Goal: Check status: Check status

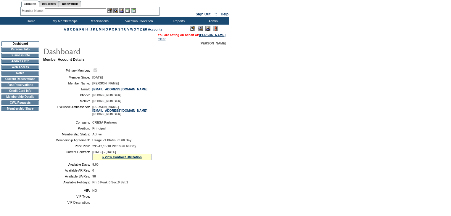
scroll to position [47, 0]
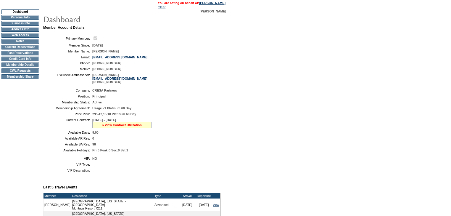
click at [136, 127] on link "» View Contract Utilization" at bounding box center [122, 125] width 40 height 4
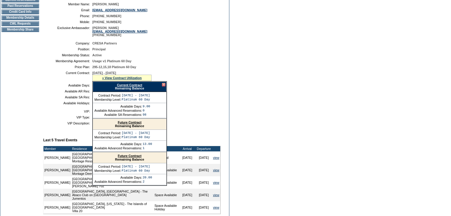
scroll to position [95, 0]
click at [128, 124] on link "Future Contract" at bounding box center [130, 122] width 24 height 4
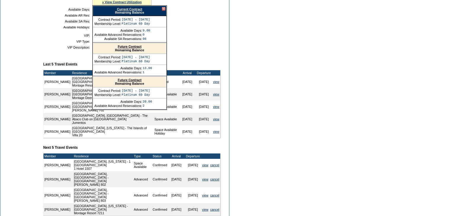
scroll to position [142, 0]
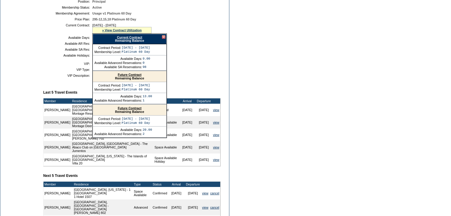
click at [164, 39] on div at bounding box center [164, 37] width 4 height 4
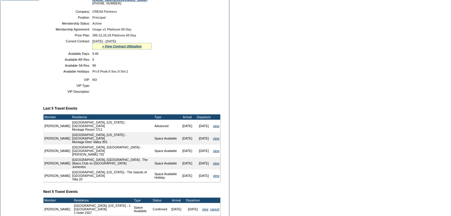
scroll to position [95, 0]
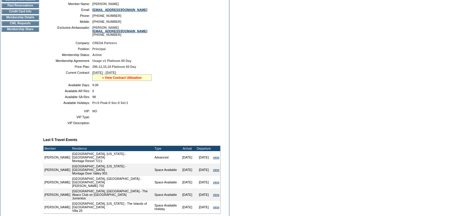
click at [129, 79] on link "» View Contract Utilization" at bounding box center [122, 78] width 40 height 4
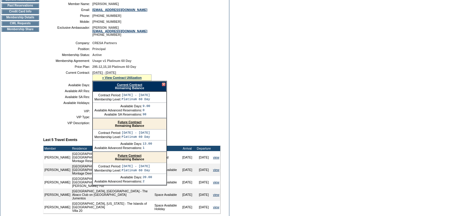
drag, startPoint x: 224, startPoint y: 105, endPoint x: 218, endPoint y: 103, distance: 7.0
click at [224, 105] on div "Company: CRESA Partners Position: Principal Membership Status: Active Membershi…" at bounding box center [134, 73] width 182 height 68
click at [132, 86] on link "Current Contract" at bounding box center [129, 85] width 25 height 4
click at [20, 20] on td "Membership Details" at bounding box center [20, 17] width 38 height 5
